Goal: Task Accomplishment & Management: Manage account settings

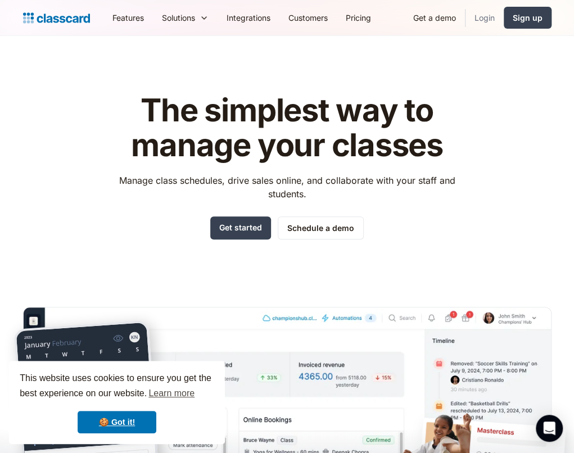
click at [480, 17] on link "Login" at bounding box center [484, 17] width 38 height 25
click at [479, 17] on link "Login" at bounding box center [484, 17] width 38 height 25
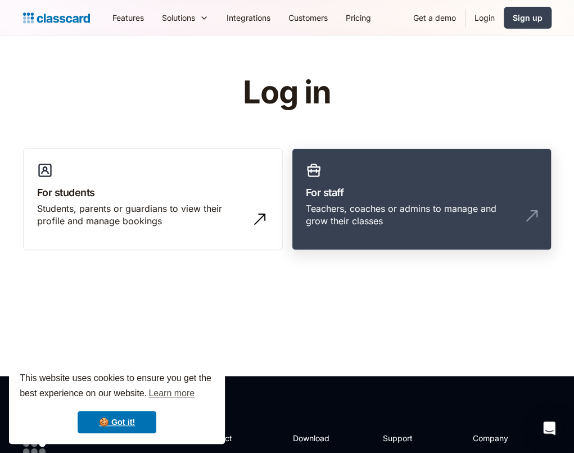
click at [386, 202] on div "Teachers, coaches or admins to manage and grow their classes" at bounding box center [410, 214] width 209 height 25
click at [387, 203] on div "Teachers, coaches or admins to manage and grow their classes" at bounding box center [410, 214] width 209 height 25
